Goal: Information Seeking & Learning: Learn about a topic

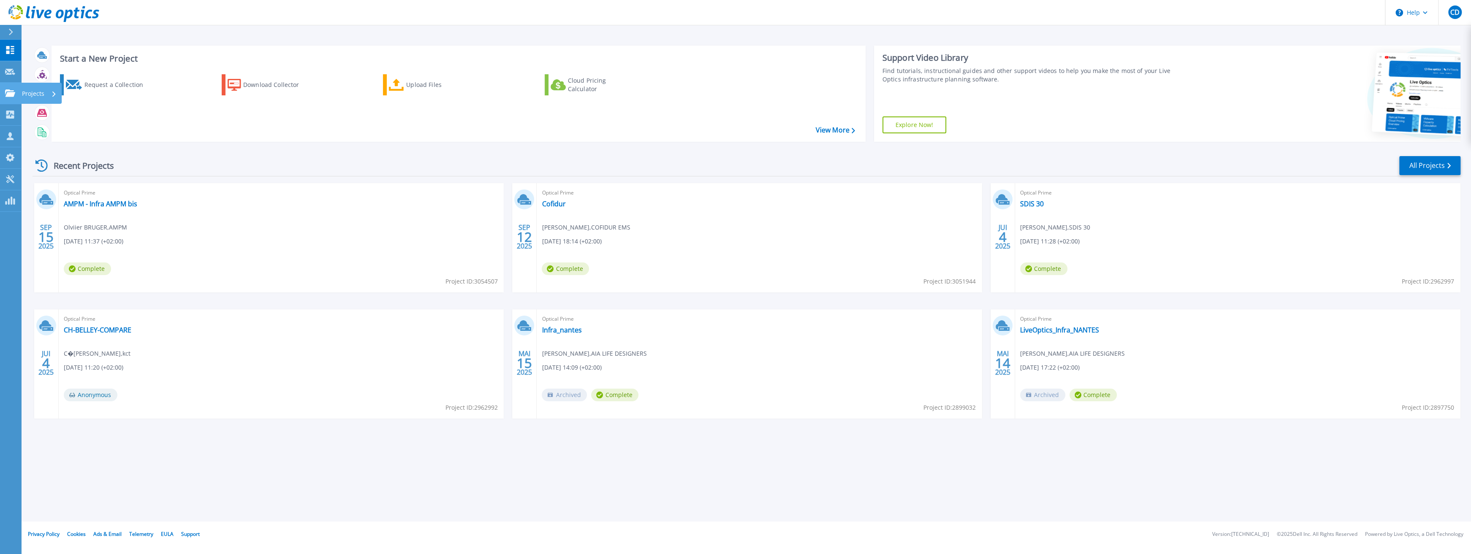
click at [20, 89] on link "Projects Projects" at bounding box center [10, 94] width 21 height 22
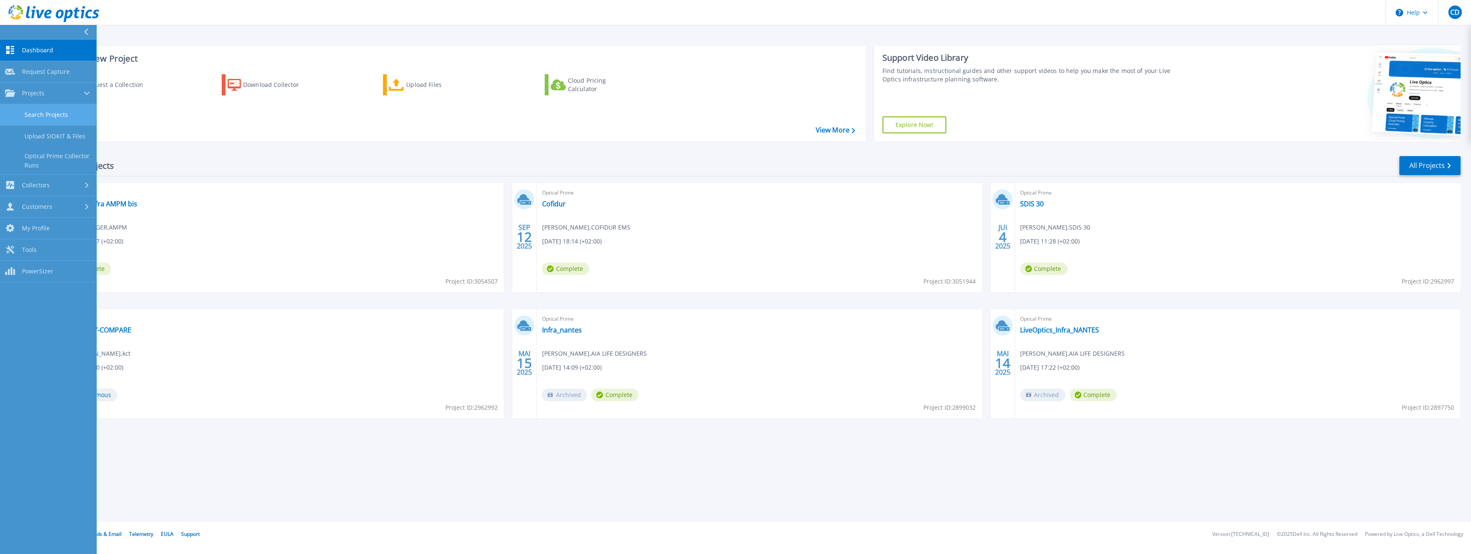
click at [59, 118] on link "Search Projects" at bounding box center [48, 115] width 96 height 22
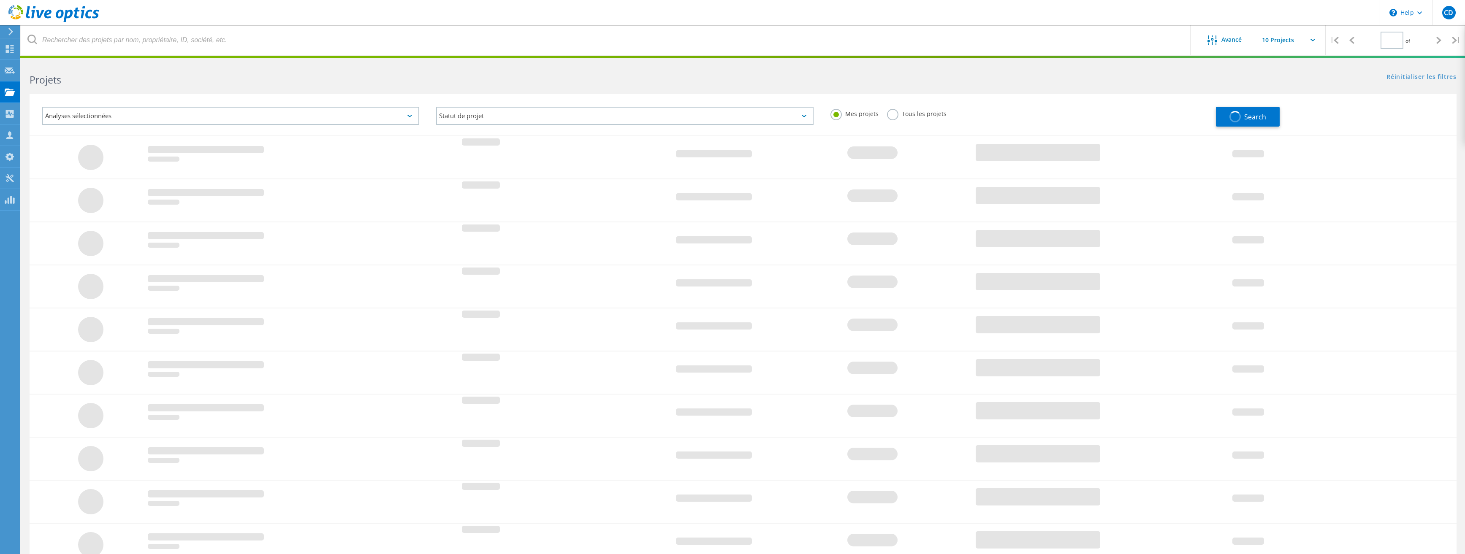
type input "1"
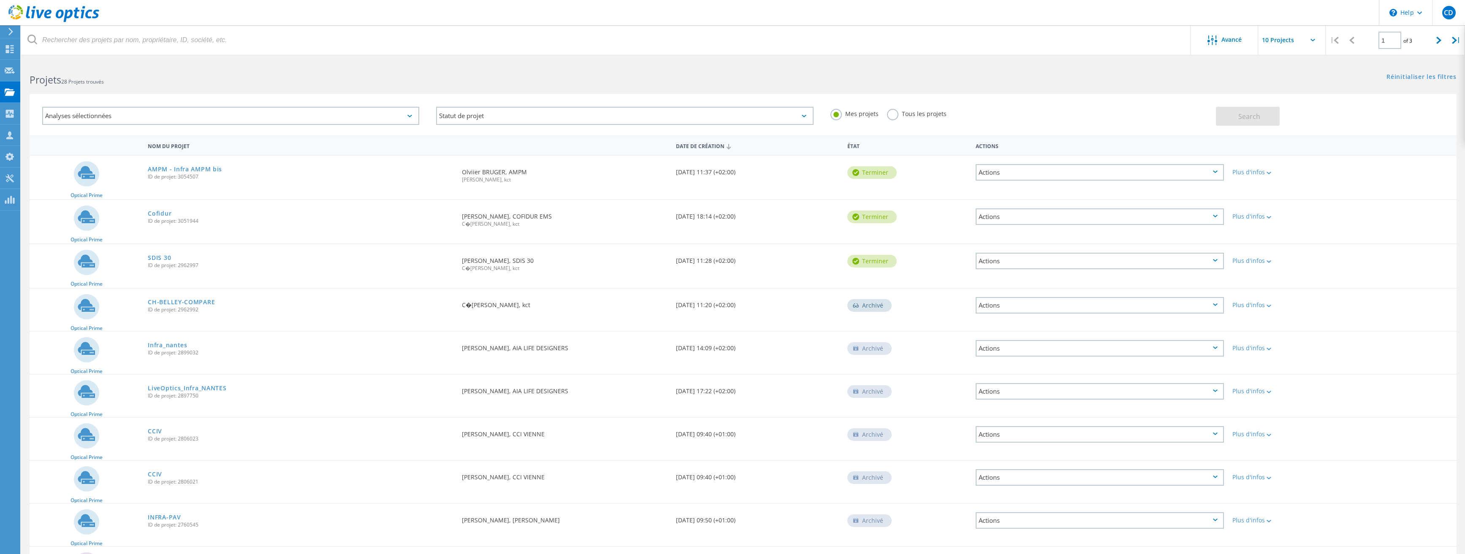
click at [894, 114] on label "Tous les projets" at bounding box center [917, 113] width 60 height 8
click at [0, 0] on input "Tous les projets" at bounding box center [0, 0] width 0 height 0
click at [1270, 117] on button "Search" at bounding box center [1248, 116] width 64 height 19
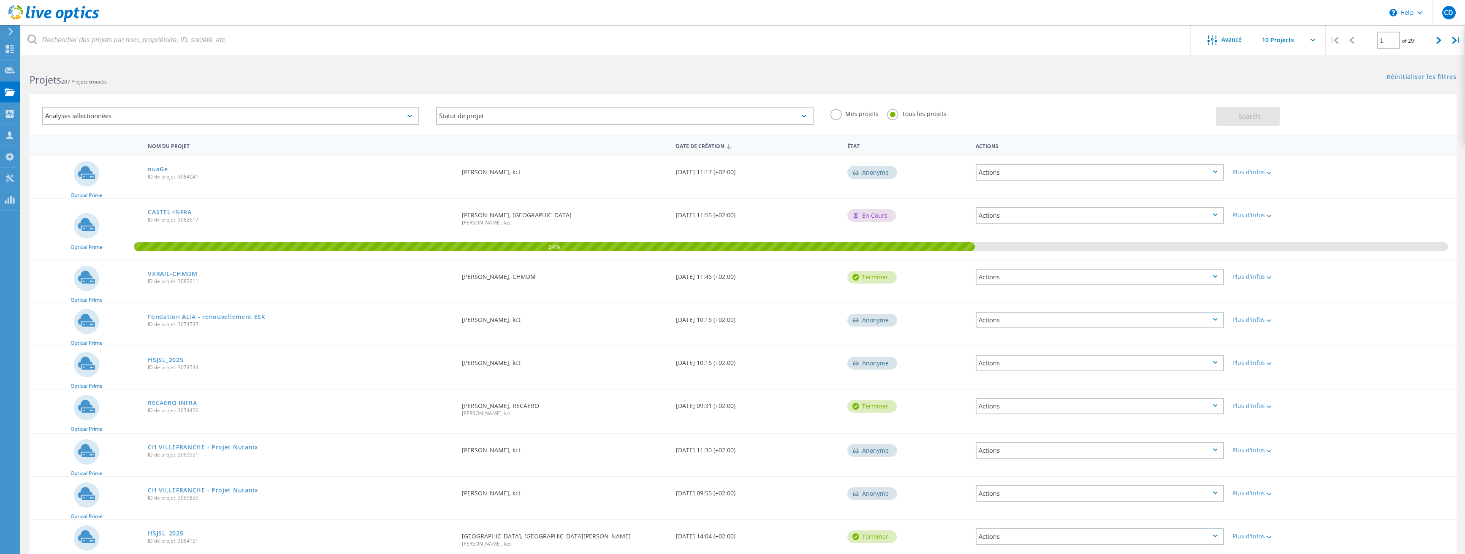
click at [166, 215] on link "CASTEL-INFRA" at bounding box center [169, 212] width 43 height 6
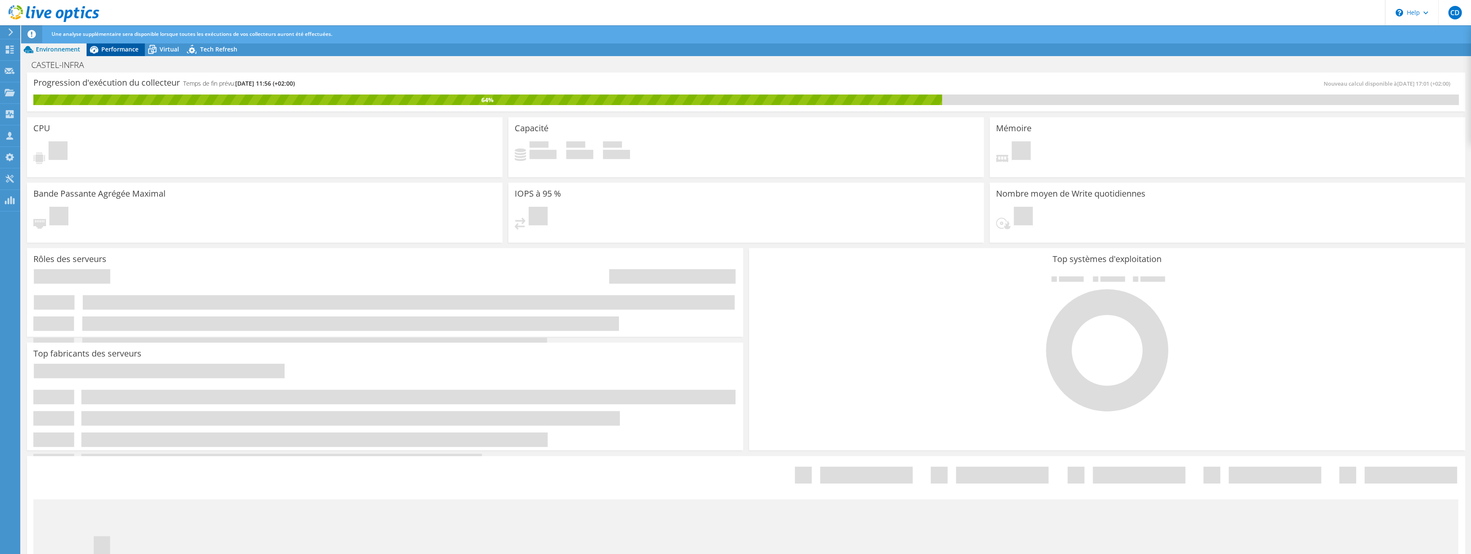
click at [120, 43] on div "Performance" at bounding box center [116, 50] width 58 height 14
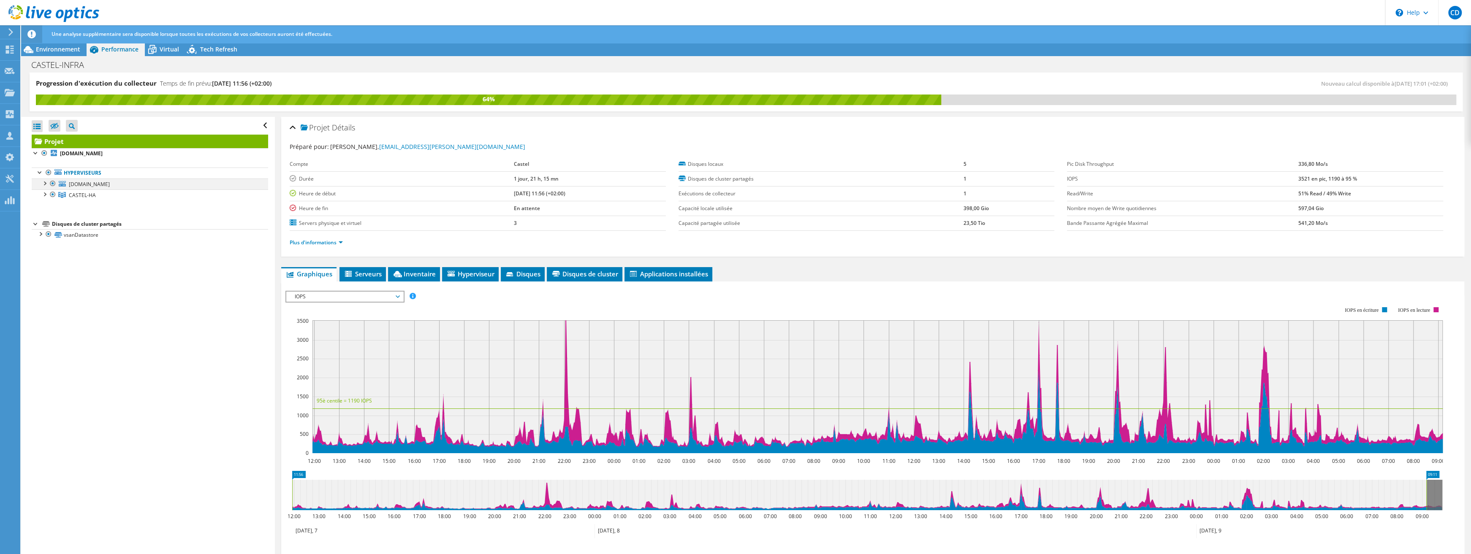
click at [43, 182] on div at bounding box center [44, 183] width 8 height 8
click at [45, 194] on div at bounding box center [44, 194] width 8 height 8
click at [46, 206] on div at bounding box center [48, 205] width 8 height 8
click at [50, 248] on div at bounding box center [48, 249] width 8 height 8
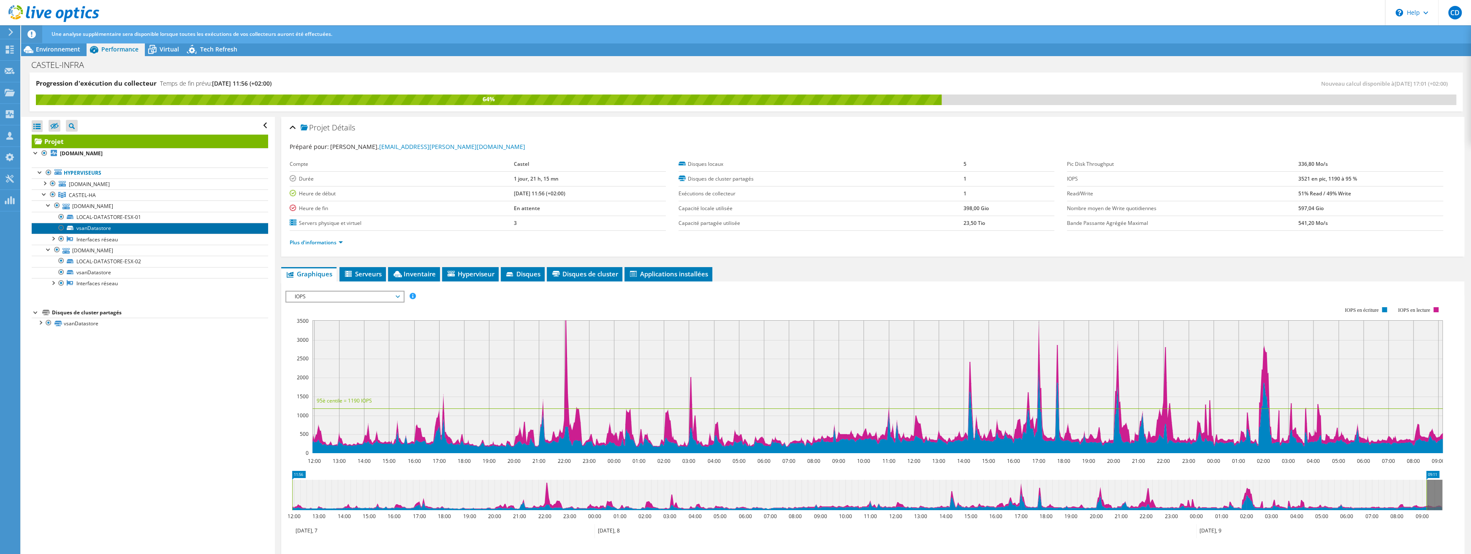
click at [86, 230] on link "vsanDatastore" at bounding box center [150, 228] width 236 height 11
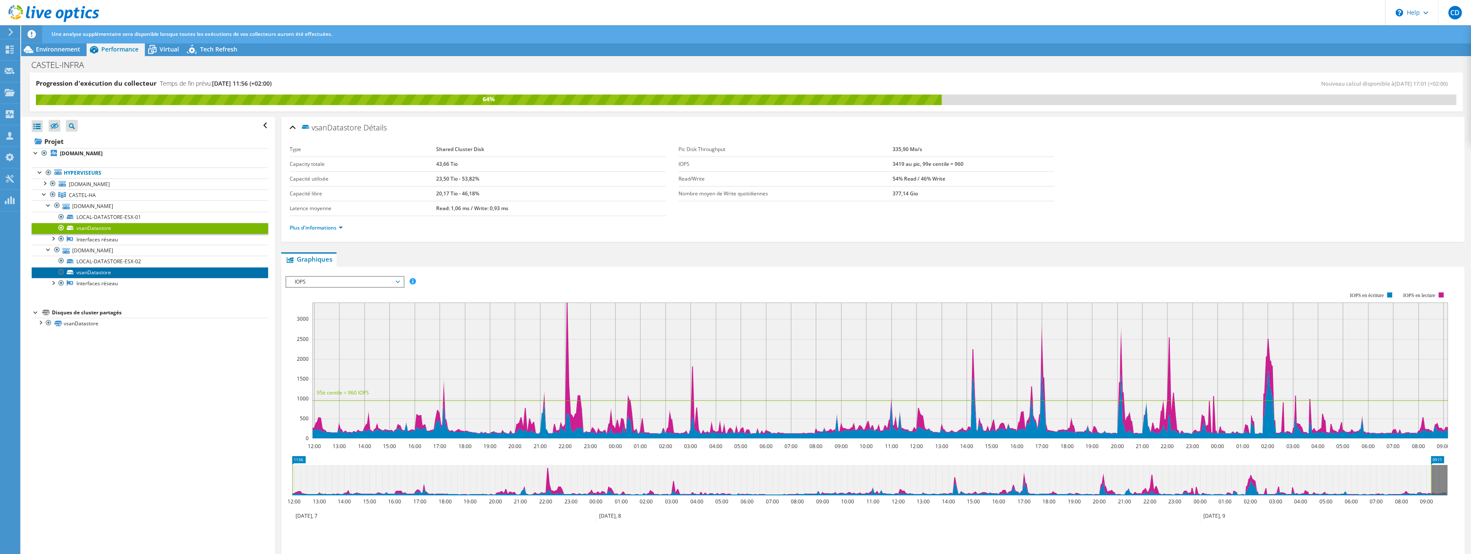
click at [101, 271] on link "vsanDatastore" at bounding box center [150, 272] width 236 height 11
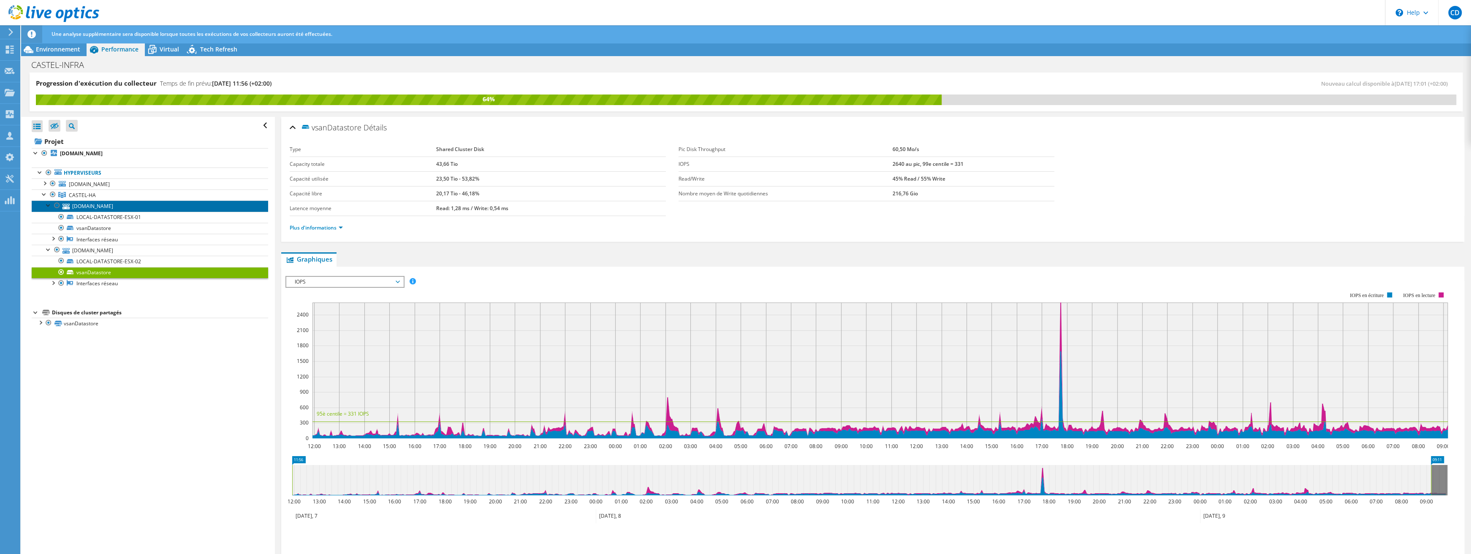
click at [101, 207] on link "cst-esx-01.castel.fr" at bounding box center [150, 206] width 236 height 11
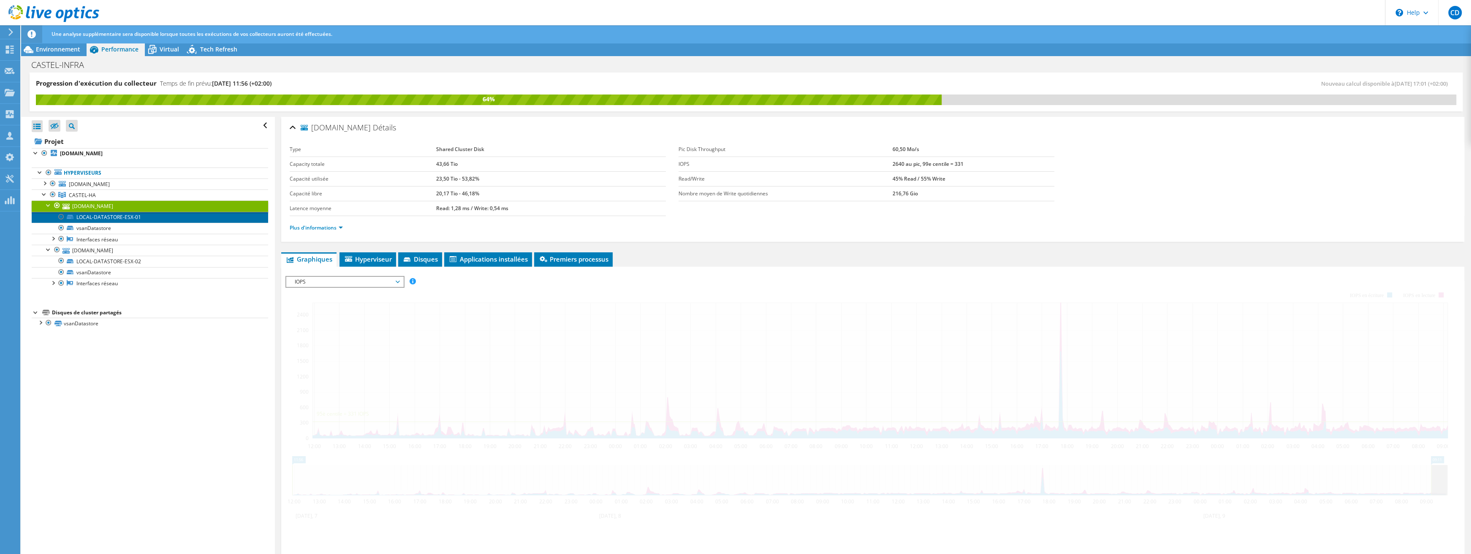
click at [102, 213] on link "LOCAL-DATASTORE-ESX-01" at bounding box center [150, 217] width 236 height 11
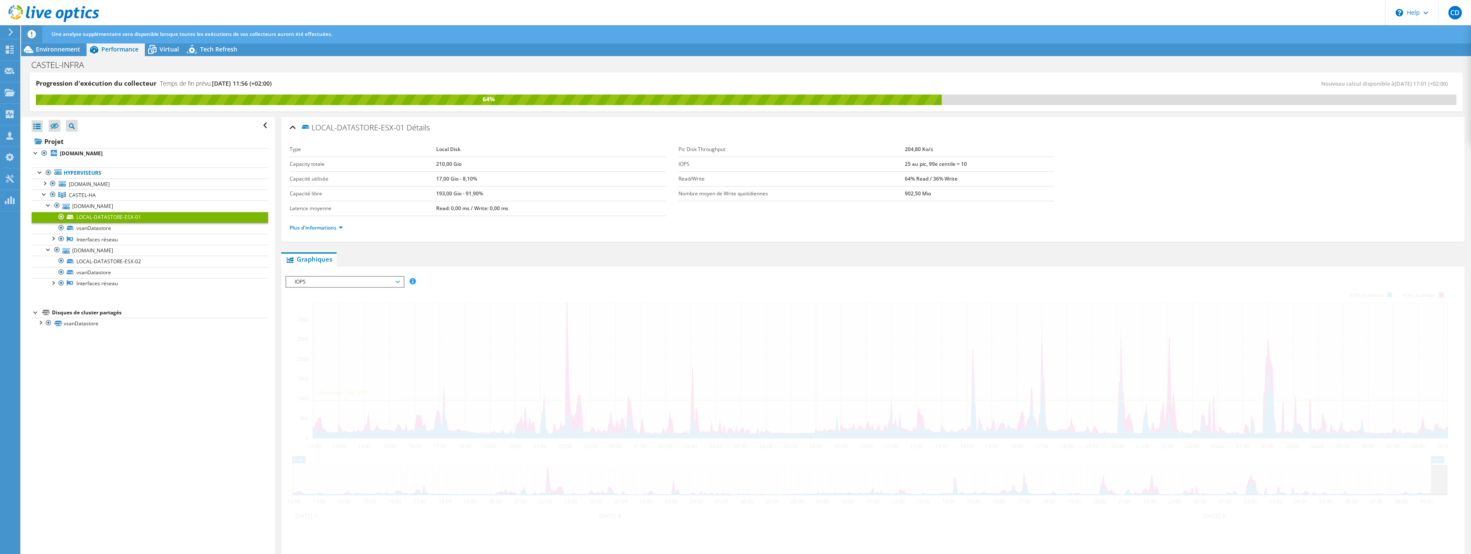
click at [101, 217] on link "LOCAL-DATASTORE-ESX-01" at bounding box center [150, 217] width 236 height 11
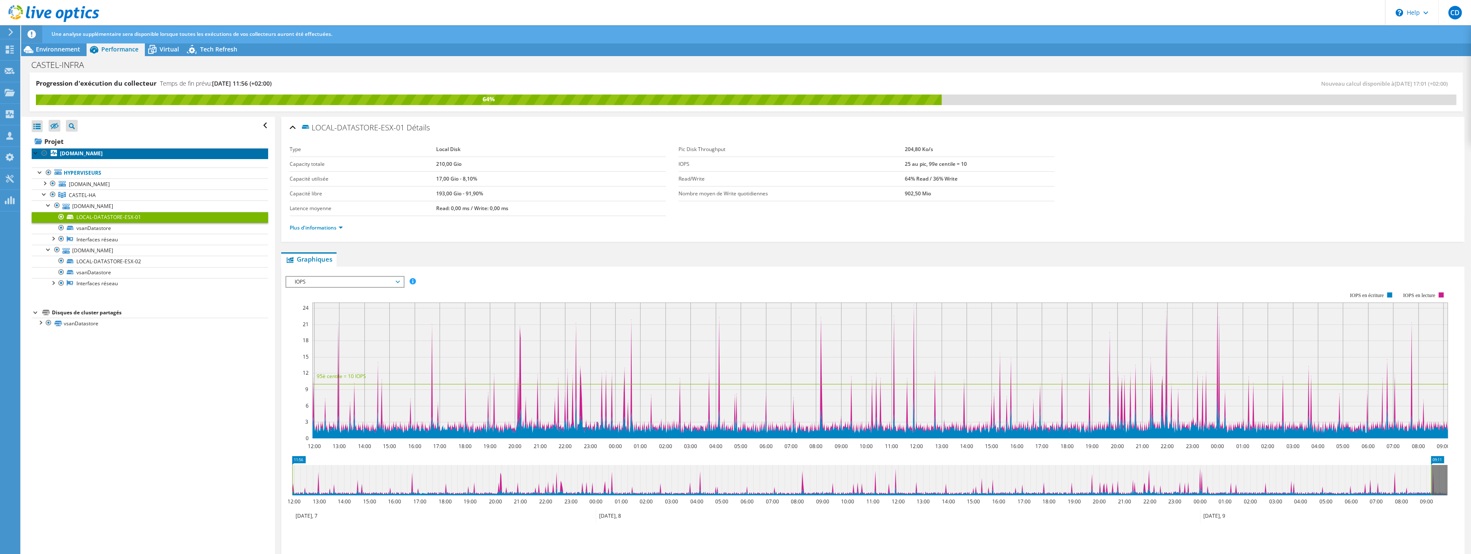
click at [75, 153] on b "cst-esx-01.castel.fr" at bounding box center [81, 153] width 43 height 7
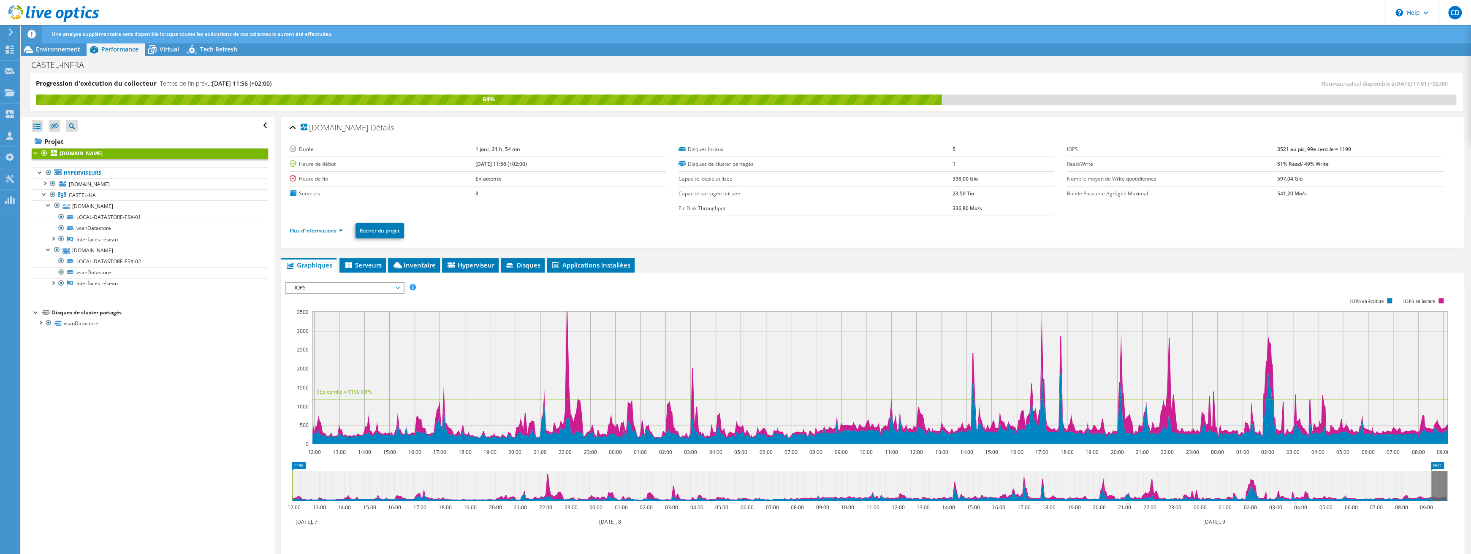
click at [396, 285] on span "IOPS" at bounding box center [345, 288] width 109 height 10
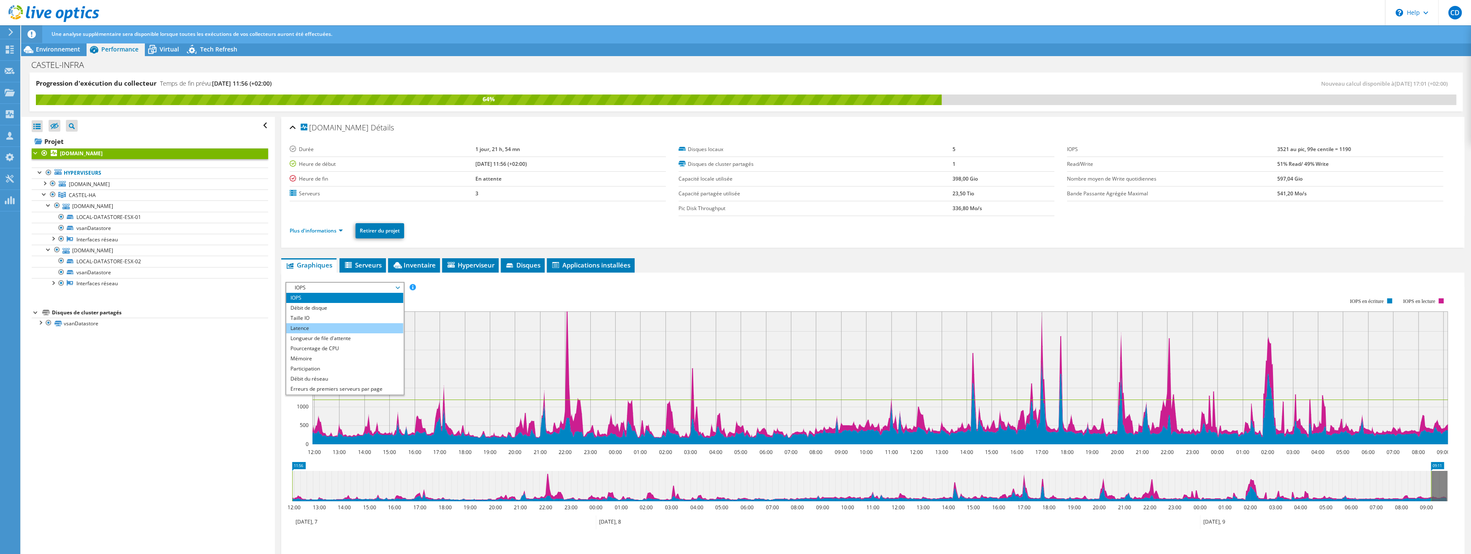
click at [343, 324] on li "Latence" at bounding box center [344, 328] width 117 height 10
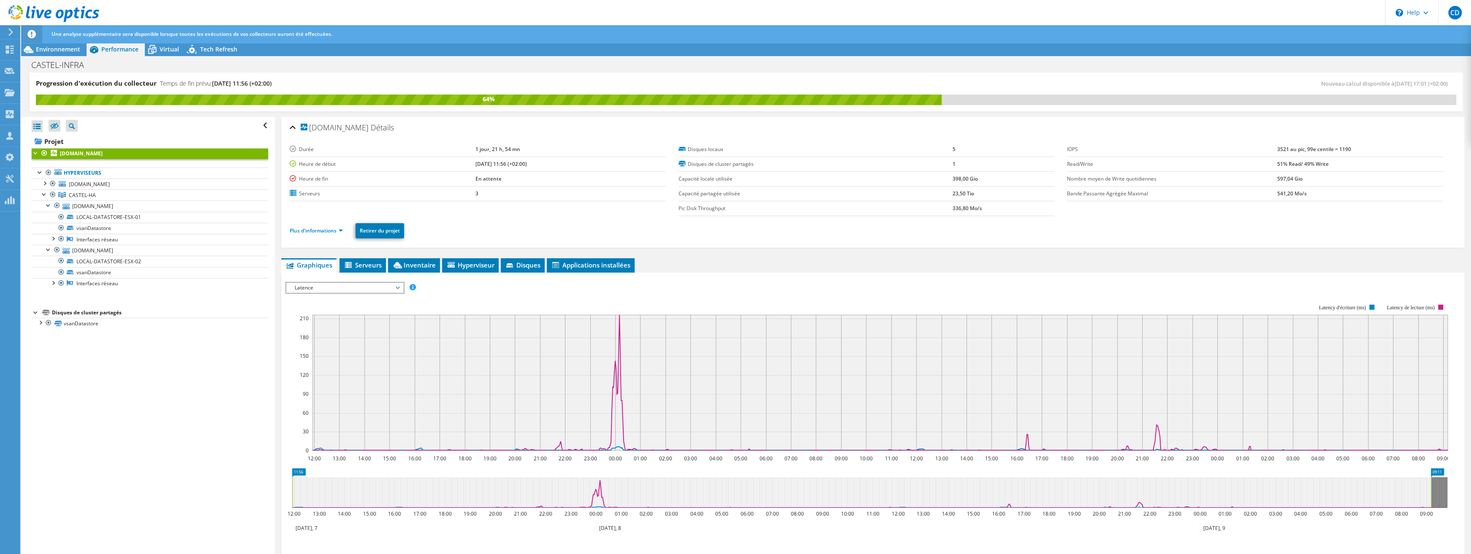
click at [399, 287] on span "Latence" at bounding box center [345, 288] width 109 height 10
click at [314, 338] on li "Longueur de file d'attente" at bounding box center [344, 339] width 117 height 10
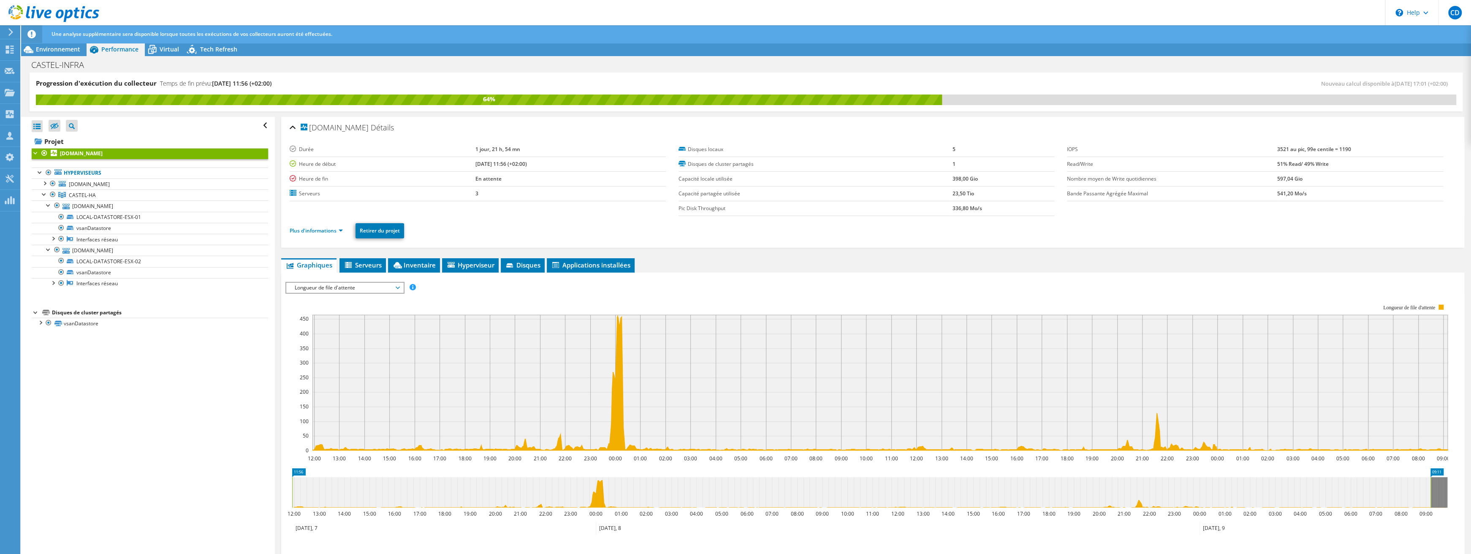
click at [399, 287] on span "Longueur de file d'attente" at bounding box center [345, 288] width 109 height 10
click at [334, 325] on li "Latence" at bounding box center [344, 328] width 117 height 10
